Goal: Task Accomplishment & Management: Manage account settings

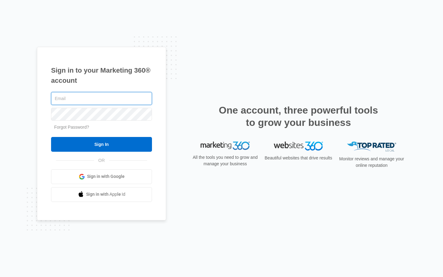
click at [101, 98] on input "text" at bounding box center [101, 98] width 101 height 13
type input "valentina.nicolas54"
click at [101, 98] on input "text" at bounding box center [101, 98] width 101 height 13
type input "[PERSON_NAME][EMAIL_ADDRESS][PERSON_NAME][DOMAIN_NAME]"
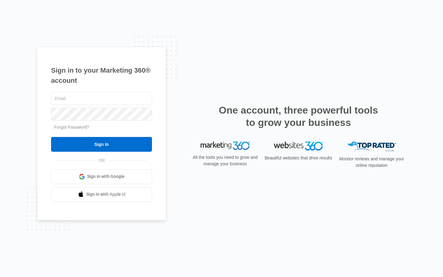
click at [101, 98] on input "text" at bounding box center [101, 98] width 101 height 13
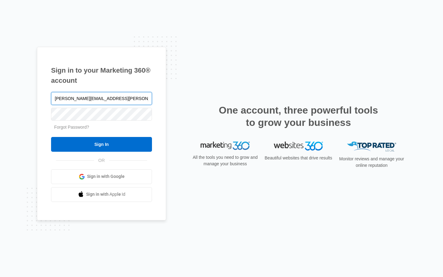
type input "[PERSON_NAME][EMAIL_ADDRESS][PERSON_NAME][DOMAIN_NAME]"
click at [101, 98] on input "text" at bounding box center [101, 98] width 101 height 13
type input "brandonfarmer75@outlook.com"
click at [101, 98] on input "text" at bounding box center [101, 98] width 101 height 13
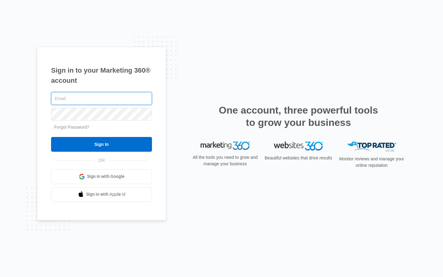
click at [101, 98] on input "text" at bounding box center [101, 98] width 101 height 13
type input "casey.swiftt@aol.com"
click at [101, 98] on input "text" at bounding box center [101, 98] width 101 height 13
type input "Rustic"
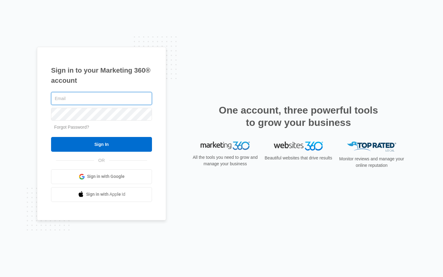
click at [101, 98] on input "text" at bounding box center [101, 98] width 101 height 13
type input "[PERSON_NAME][EMAIL_ADDRESS][PERSON_NAME][DOMAIN_NAME]"
click at [51, 137] on input "Sign In" at bounding box center [101, 144] width 101 height 15
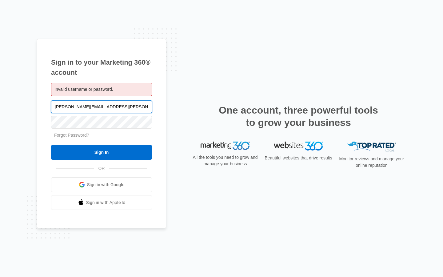
click at [101, 106] on input "[PERSON_NAME][EMAIL_ADDRESS][PERSON_NAME][DOMAIN_NAME]" at bounding box center [101, 106] width 101 height 13
type input "l.com"
type input "casey.swiftt@aol.com"
click at [51, 145] on input "Sign In" at bounding box center [101, 152] width 101 height 15
click at [101, 106] on input "casey.swiftt@aol.com" at bounding box center [101, 106] width 101 height 13
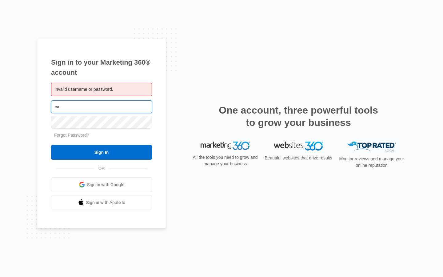
type input "c"
type input "brandonfarmer75@outlook.com"
click at [51, 145] on input "Sign In" at bounding box center [101, 152] width 101 height 15
click at [101, 106] on input "[EMAIL_ADDRESS][DOMAIN_NAME]" at bounding box center [101, 106] width 101 height 13
type input "[DOMAIN_NAME]"
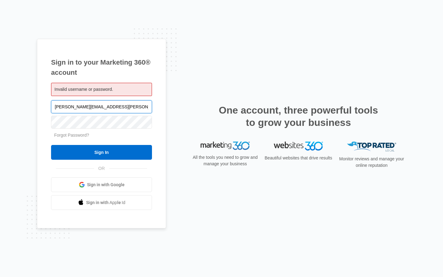
type input "[PERSON_NAME][EMAIL_ADDRESS][PERSON_NAME][DOMAIN_NAME]"
click at [51, 145] on input "Sign In" at bounding box center [101, 152] width 101 height 15
click at [101, 152] on input "Sign In" at bounding box center [101, 152] width 101 height 15
click at [101, 106] on input "[PERSON_NAME][EMAIL_ADDRESS][PERSON_NAME][DOMAIN_NAME]" at bounding box center [101, 106] width 101 height 13
type input "[DOMAIN_NAME]"
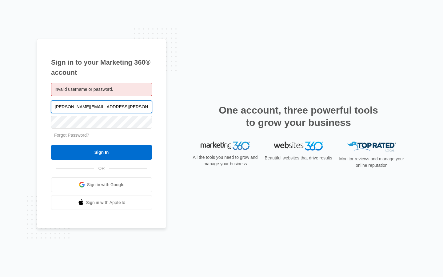
type input "[PERSON_NAME][EMAIL_ADDRESS][PERSON_NAME][DOMAIN_NAME]"
